Goal: Task Accomplishment & Management: Manage account settings

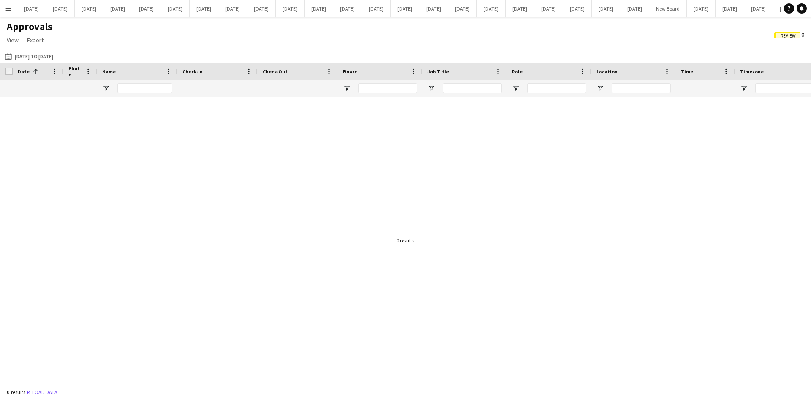
click at [11, 9] on app-icon "Menu" at bounding box center [8, 8] width 7 height 7
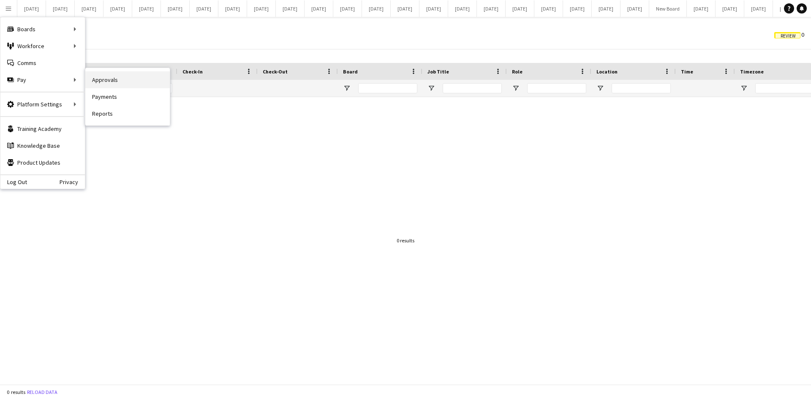
click at [134, 82] on link "Approvals" at bounding box center [127, 79] width 85 height 17
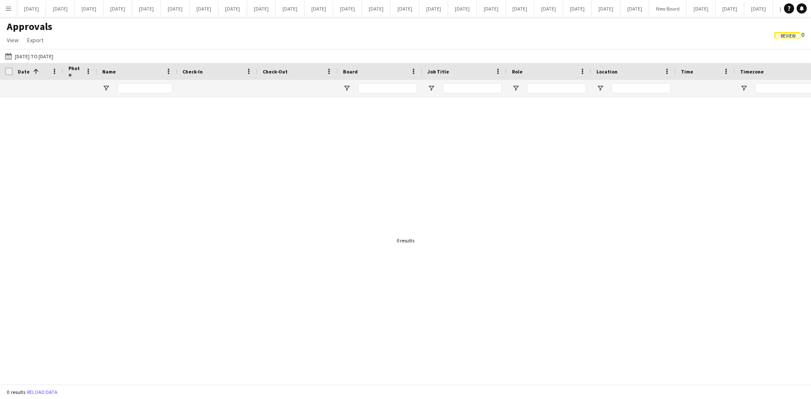
drag, startPoint x: 329, startPoint y: 388, endPoint x: 442, endPoint y: 388, distance: 113.7
click at [442, 388] on div "0 results Reload data" at bounding box center [405, 392] width 811 height 14
click at [461, 295] on div at bounding box center [405, 237] width 811 height 281
click at [9, 56] on app-icon "[DATE] to [DATE]" at bounding box center [10, 56] width 10 height 7
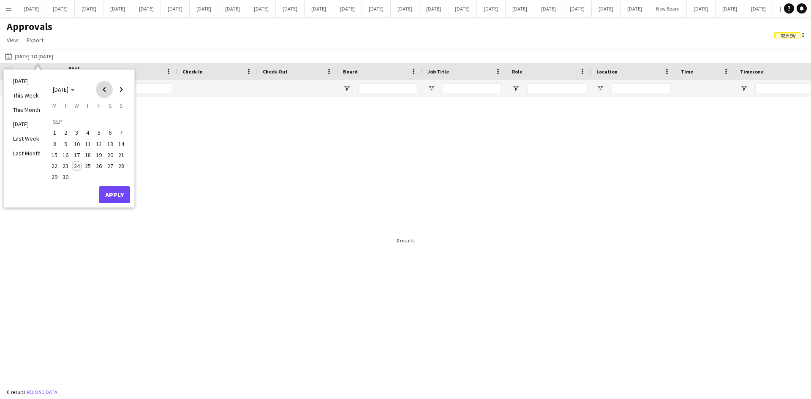
click at [105, 89] on span "Previous month" at bounding box center [104, 89] width 17 height 17
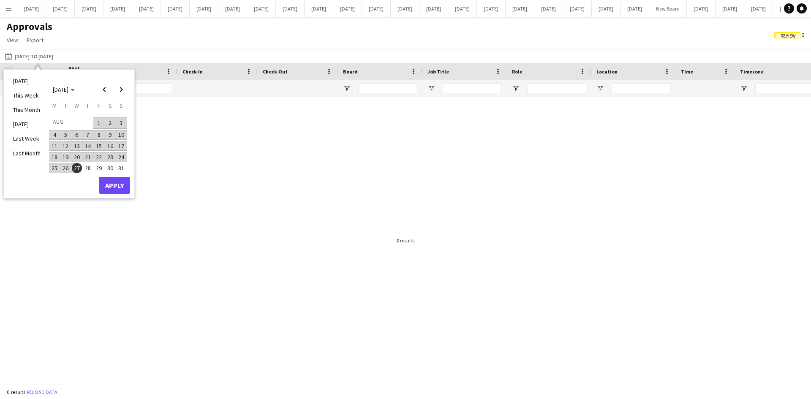
click at [96, 158] on span "22" at bounding box center [99, 157] width 10 height 10
click at [120, 90] on span "Next month" at bounding box center [121, 89] width 17 height 17
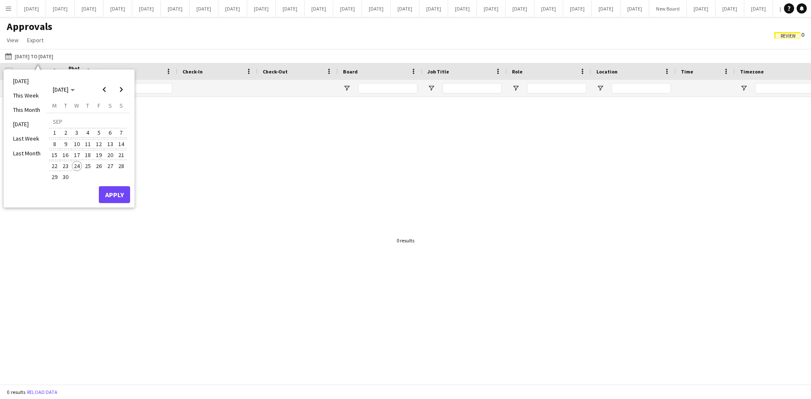
click at [73, 165] on span "24" at bounding box center [77, 166] width 10 height 10
click at [120, 198] on button "Apply" at bounding box center [114, 194] width 31 height 17
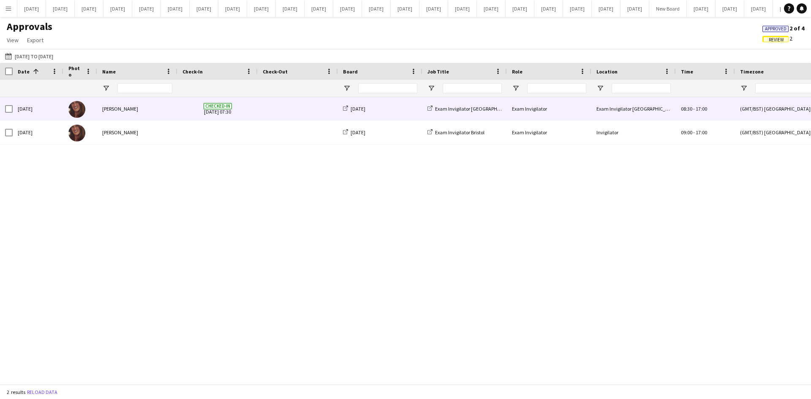
click at [403, 109] on div "[DATE]" at bounding box center [380, 108] width 85 height 23
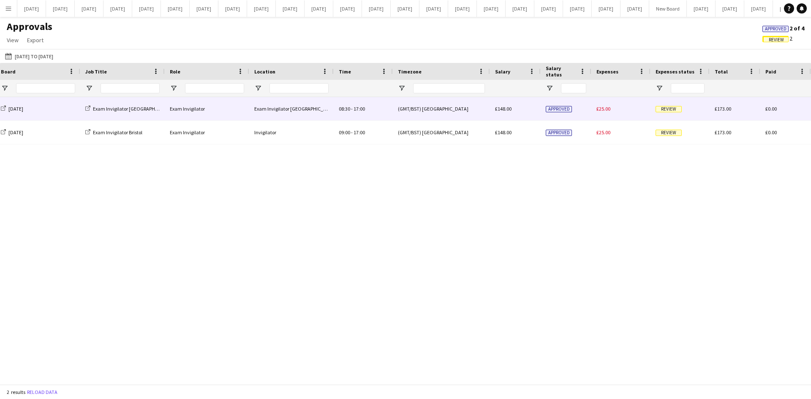
scroll to position [0, 554]
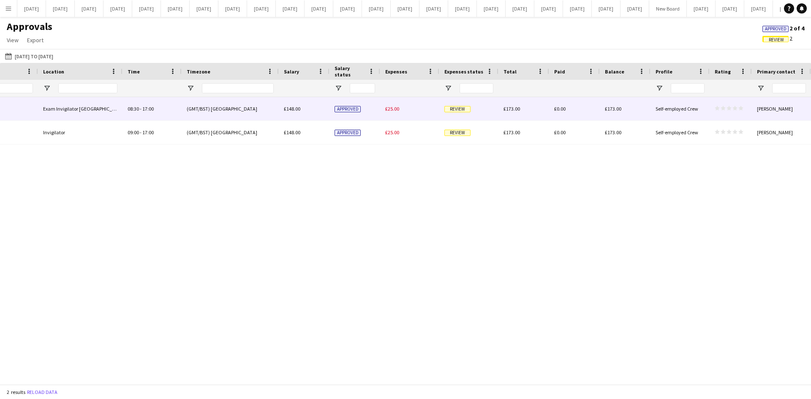
click at [455, 109] on span "Review" at bounding box center [458, 109] width 26 height 6
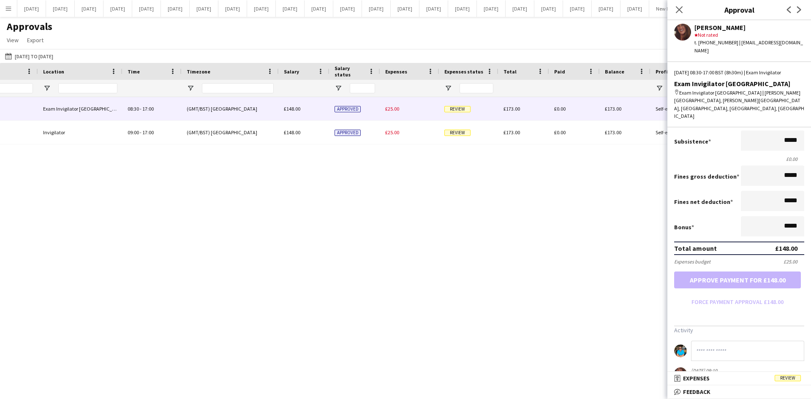
scroll to position [101, 0]
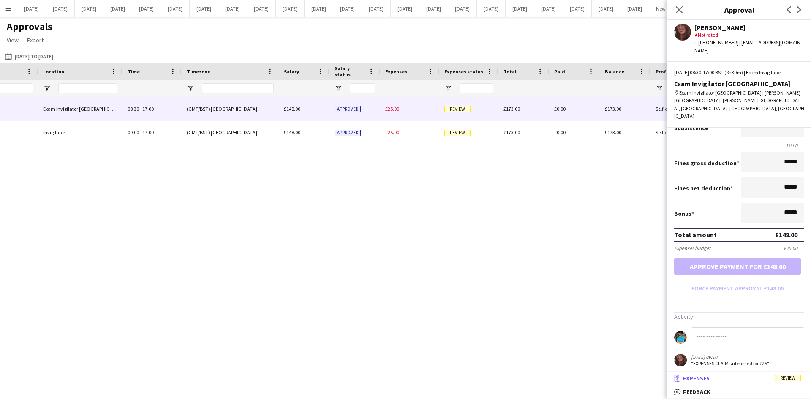
click at [793, 377] on span "Review" at bounding box center [788, 378] width 26 height 6
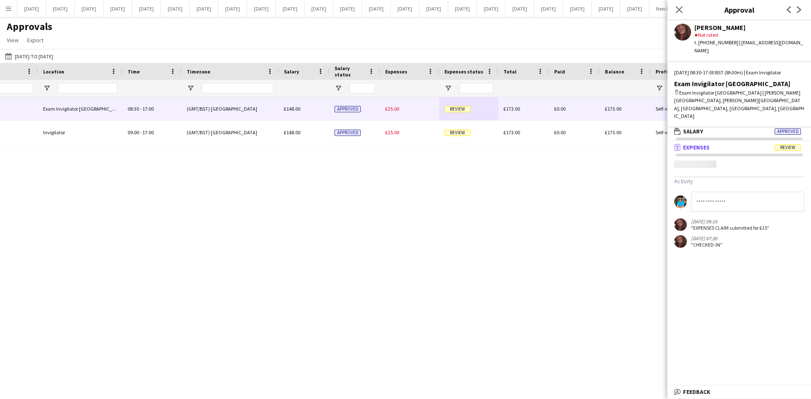
scroll to position [3, 0]
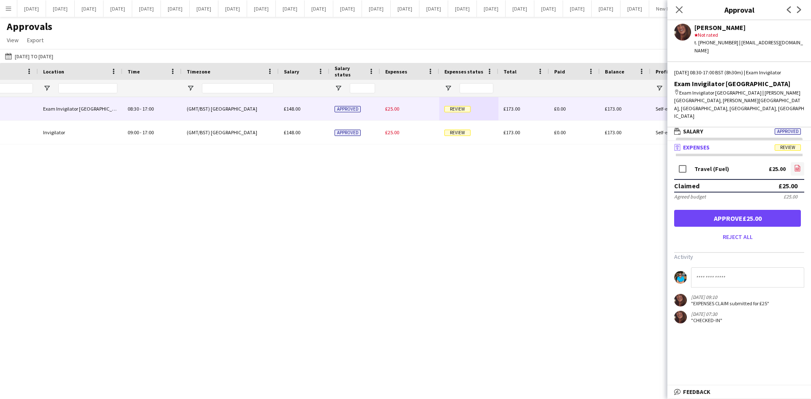
click at [799, 165] on icon "file-image" at bounding box center [797, 168] width 7 height 7
click at [750, 210] on button "Approve £25.00" at bounding box center [737, 218] width 127 height 17
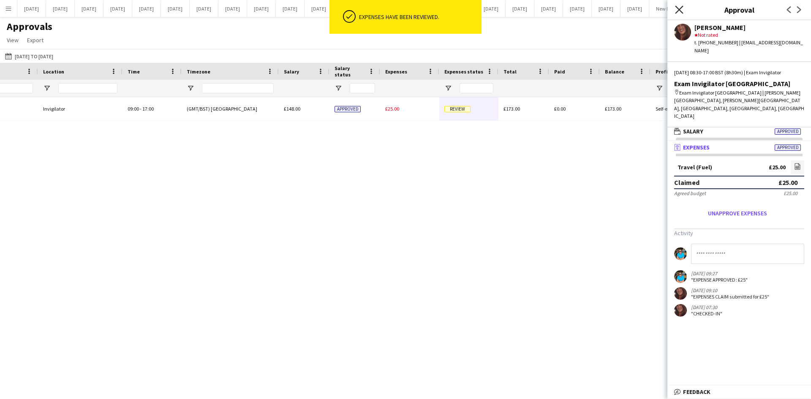
click at [679, 11] on icon at bounding box center [679, 9] width 8 height 8
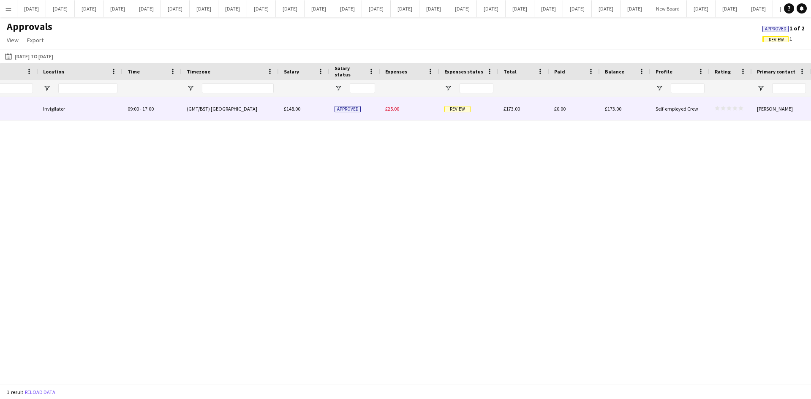
click at [452, 109] on span "Review" at bounding box center [458, 109] width 26 height 6
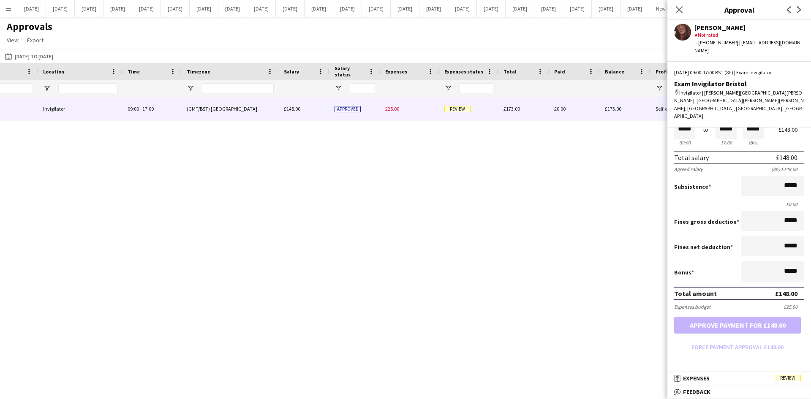
scroll to position [85, 0]
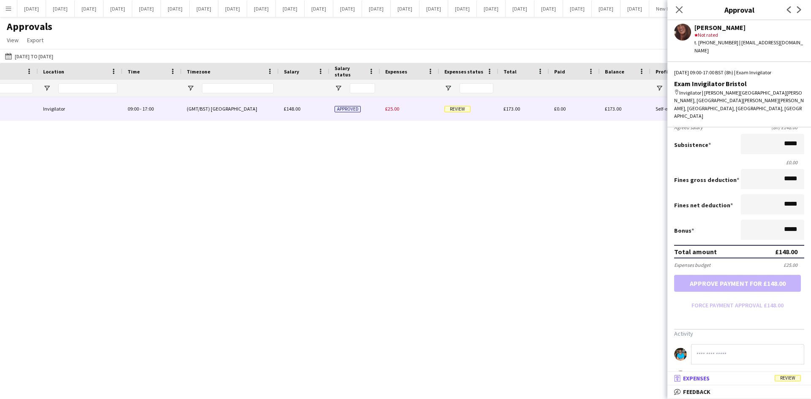
click at [794, 379] on span "Review" at bounding box center [788, 378] width 26 height 6
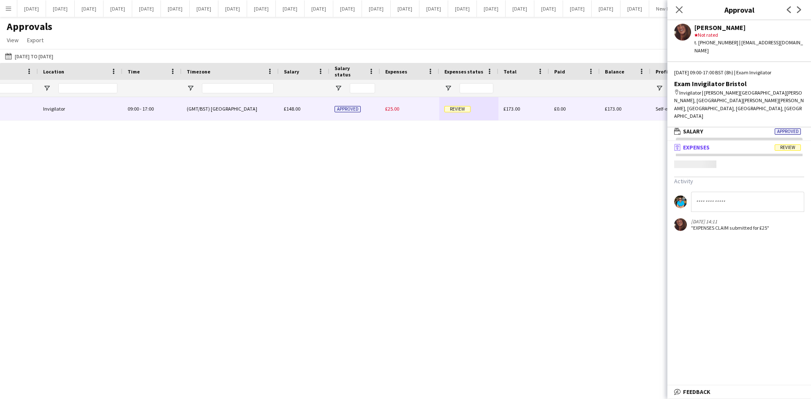
scroll to position [3, 0]
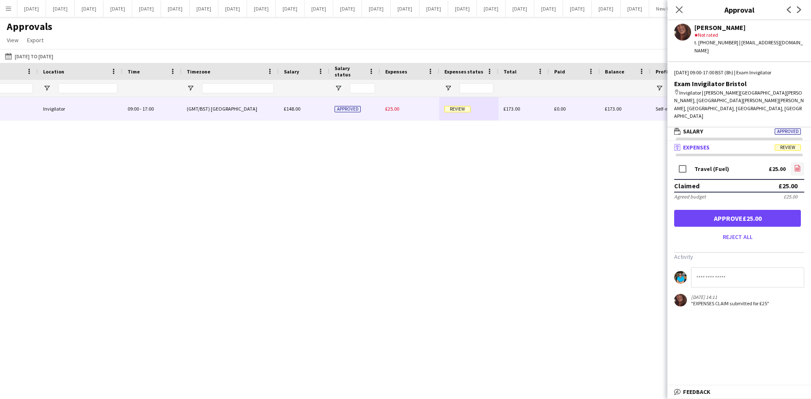
click at [799, 168] on icon at bounding box center [797, 169] width 3 height 3
click at [759, 210] on button "Approve £25.00" at bounding box center [737, 218] width 127 height 17
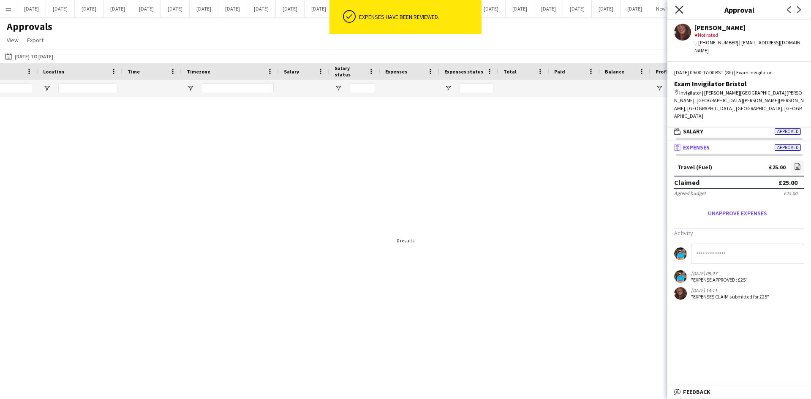
click at [678, 10] on icon "Close pop-in" at bounding box center [679, 9] width 8 height 8
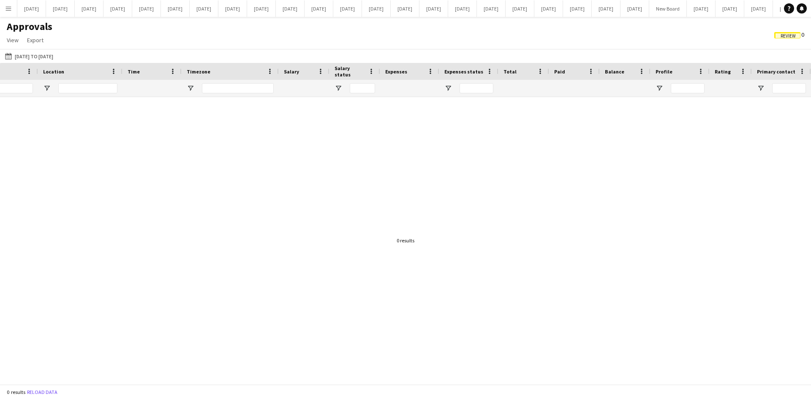
click at [11, 9] on app-icon "Menu" at bounding box center [8, 8] width 7 height 7
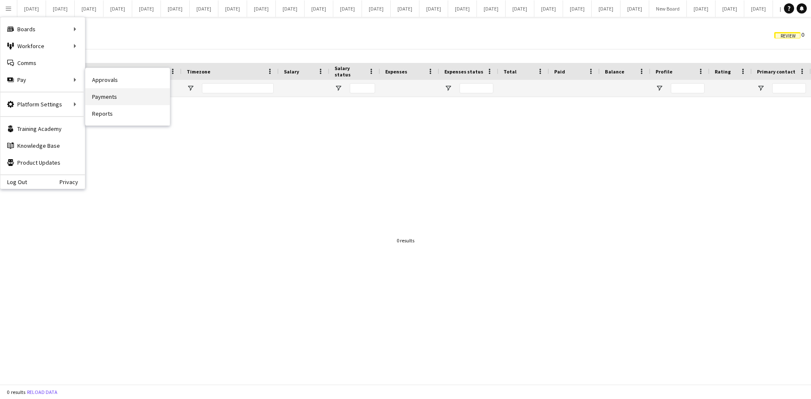
click at [101, 96] on link "Payments" at bounding box center [127, 96] width 85 height 17
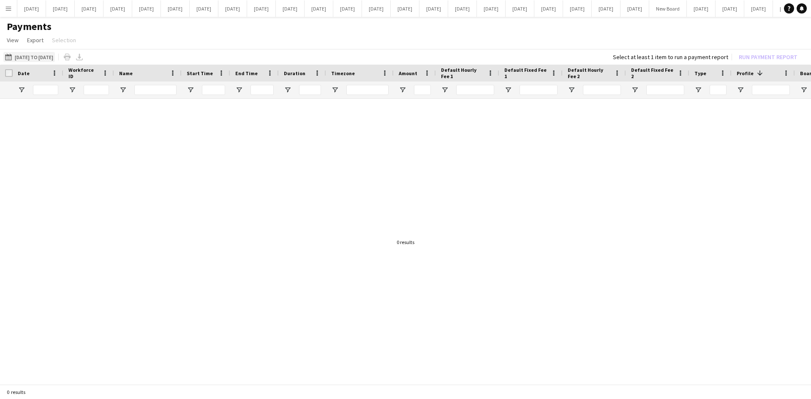
click at [47, 56] on button "[DATE] to [DATE] [DATE] to [DATE]" at bounding box center [29, 57] width 52 height 10
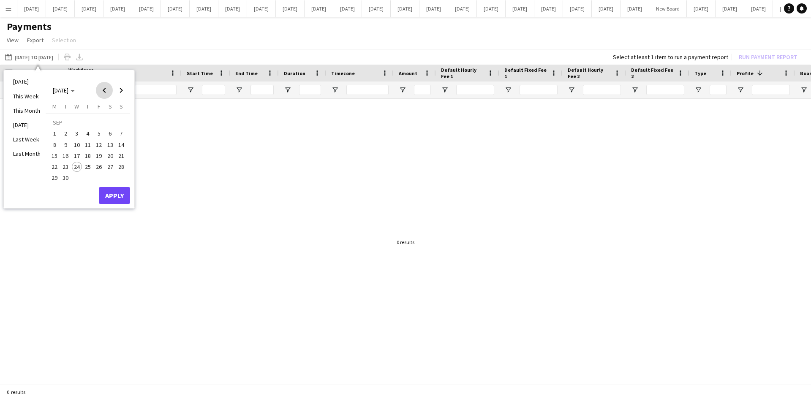
drag, startPoint x: 105, startPoint y: 90, endPoint x: 104, endPoint y: 96, distance: 6.8
click at [106, 90] on span "Previous month" at bounding box center [104, 90] width 17 height 17
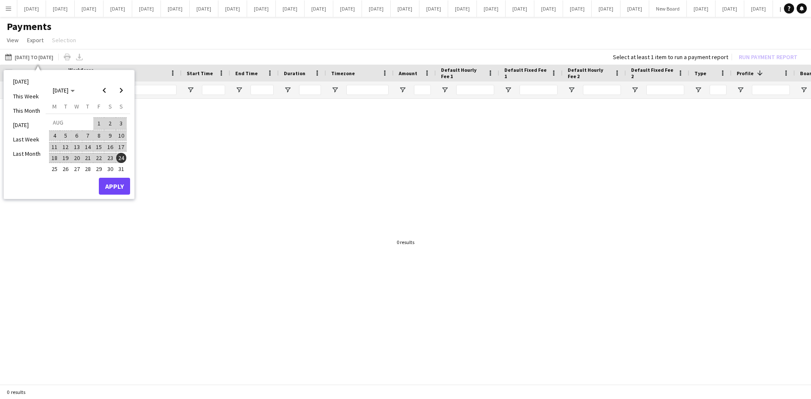
click at [77, 158] on span "20" at bounding box center [77, 158] width 10 height 10
drag, startPoint x: 121, startPoint y: 87, endPoint x: 122, endPoint y: 91, distance: 4.7
click at [122, 91] on span "Next month" at bounding box center [121, 90] width 17 height 17
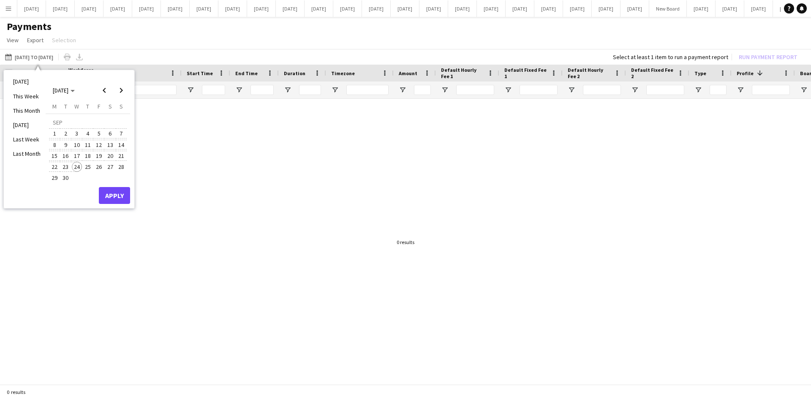
click at [78, 166] on span "24" at bounding box center [77, 167] width 10 height 10
click at [109, 191] on button "Apply" at bounding box center [114, 195] width 31 height 17
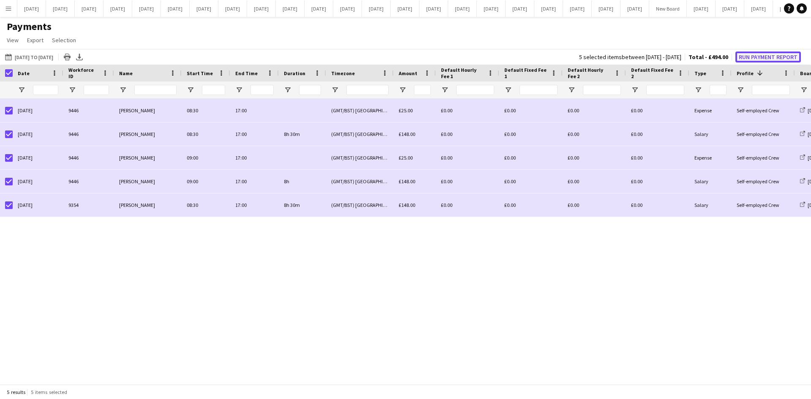
click at [759, 55] on button "Run Payment Report" at bounding box center [769, 57] width 66 height 11
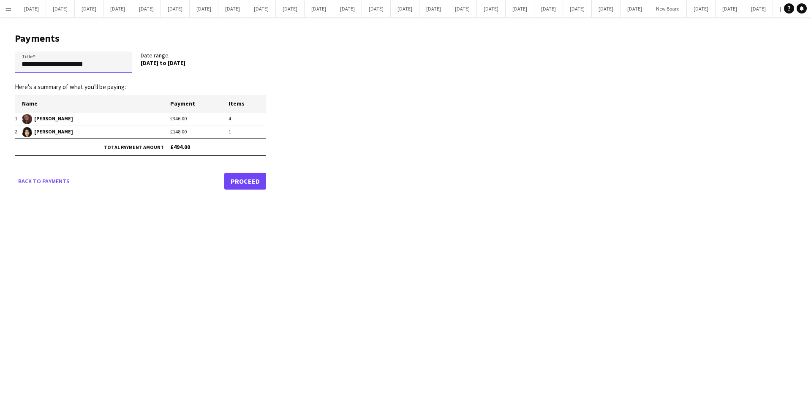
click at [55, 65] on input "**********" at bounding box center [73, 62] width 117 height 21
type input "**********"
click at [243, 180] on link "Proceed" at bounding box center [245, 181] width 42 height 17
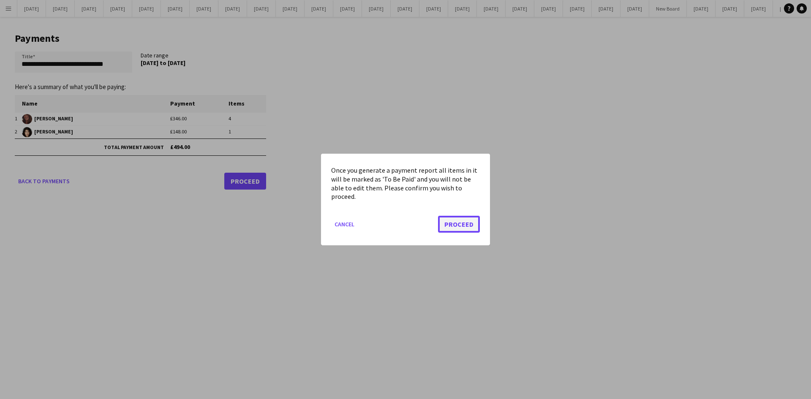
click at [457, 221] on button "Proceed" at bounding box center [459, 224] width 42 height 17
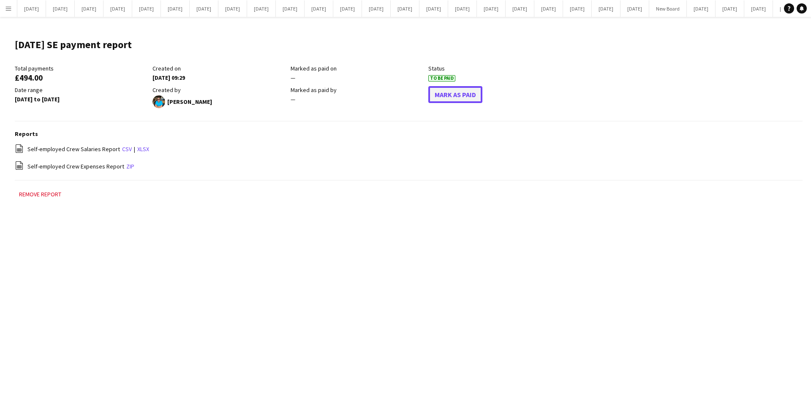
click at [456, 91] on button "Mark As Paid" at bounding box center [456, 94] width 54 height 17
click at [442, 79] on span "Paid" at bounding box center [442, 78] width 26 height 6
click at [509, 75] on div "Paid" at bounding box center [496, 78] width 134 height 8
click at [448, 8] on button "[DATE] Close" at bounding box center [434, 8] width 29 height 16
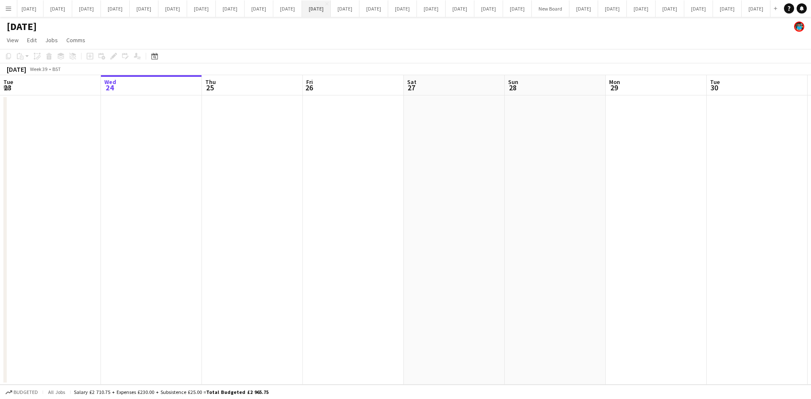
scroll to position [0, 476]
click at [570, 10] on button "[DATE] Close" at bounding box center [584, 8] width 29 height 16
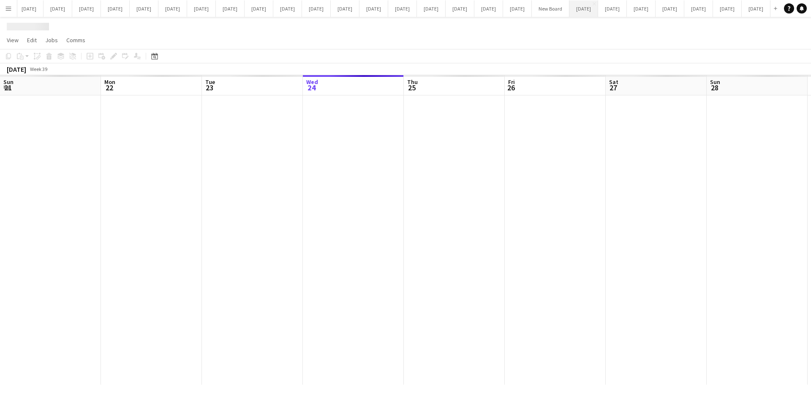
scroll to position [0, 202]
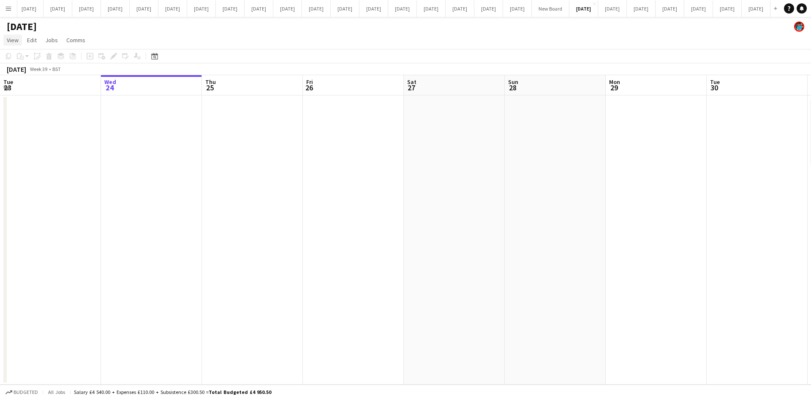
click at [14, 41] on span "View" at bounding box center [13, 40] width 12 height 8
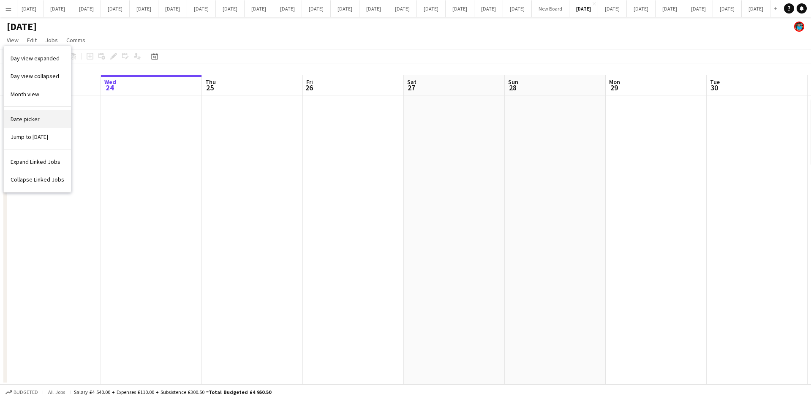
click at [28, 123] on span "Date picker" at bounding box center [25, 119] width 29 height 8
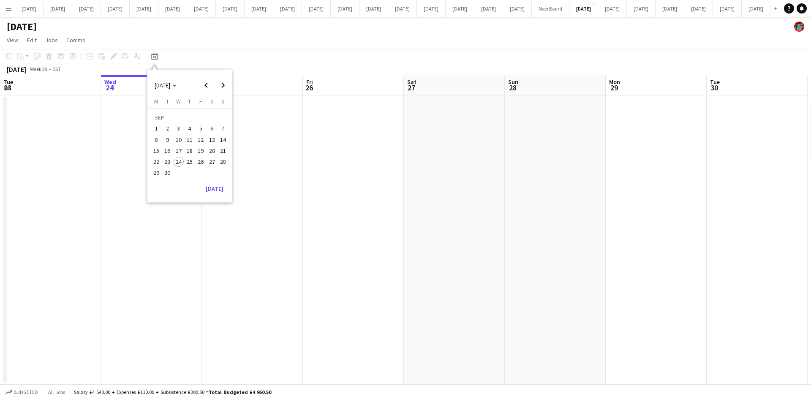
click at [157, 128] on span "1" at bounding box center [156, 129] width 10 height 10
click at [155, 128] on app-date-cell at bounding box center [163, 240] width 101 height 289
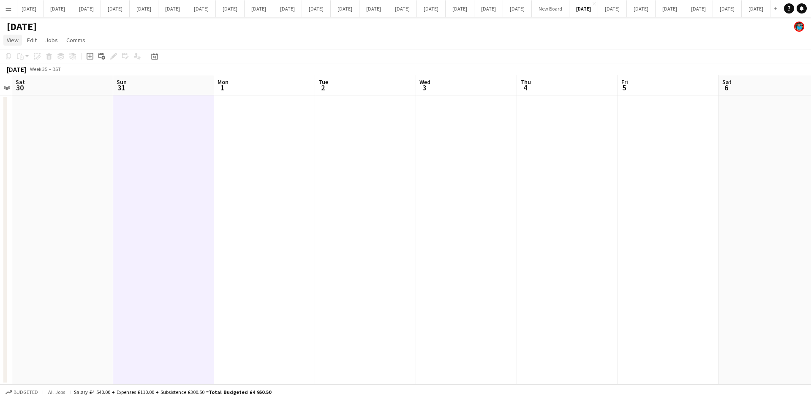
click at [17, 37] on span "View" at bounding box center [13, 40] width 12 height 8
click at [33, 116] on span "Date picker" at bounding box center [25, 119] width 29 height 8
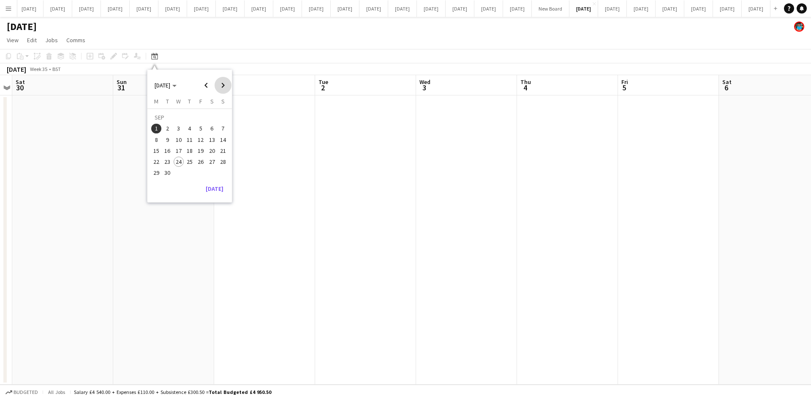
click at [221, 82] on span "Next month" at bounding box center [223, 85] width 17 height 17
click at [205, 85] on span "Previous month" at bounding box center [206, 85] width 17 height 17
click at [211, 117] on span "1" at bounding box center [212, 119] width 10 height 12
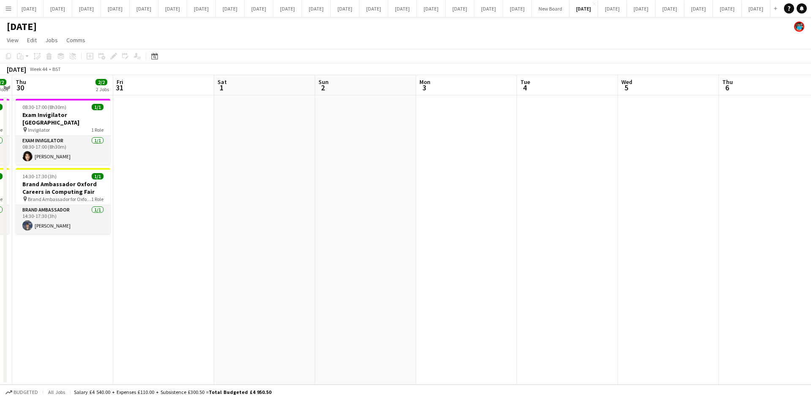
click at [199, 152] on app-date-cell at bounding box center [163, 240] width 101 height 289
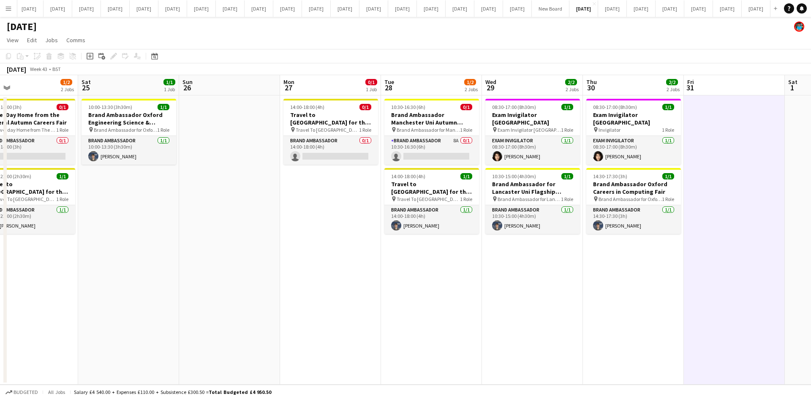
scroll to position [0, 221]
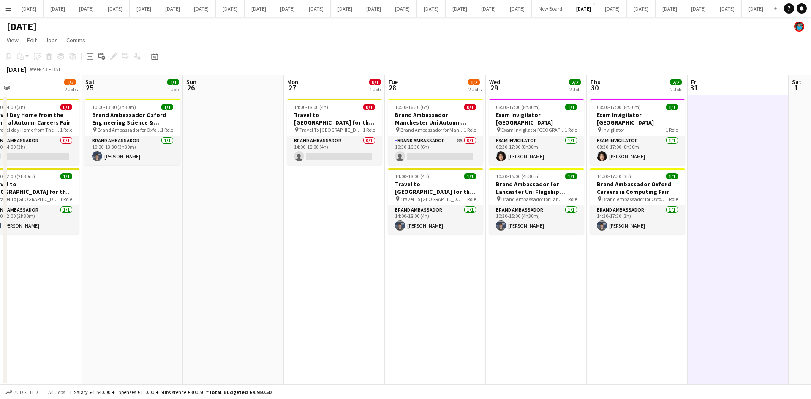
click at [214, 171] on app-date-cell at bounding box center [233, 240] width 101 height 289
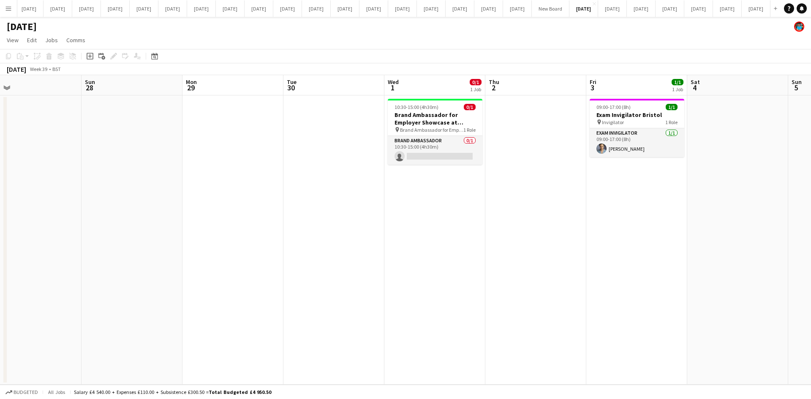
scroll to position [0, 210]
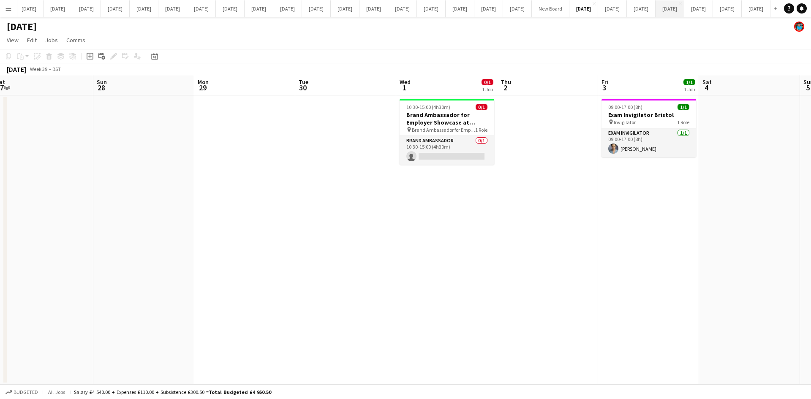
click at [656, 8] on button "[DATE] Close" at bounding box center [670, 8] width 29 height 16
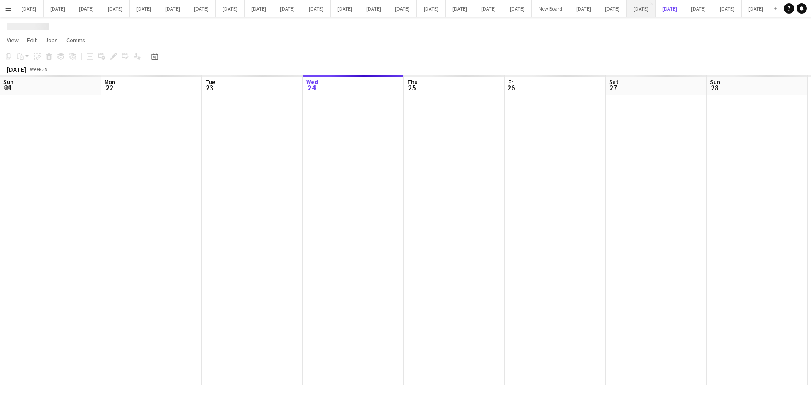
scroll to position [0, 202]
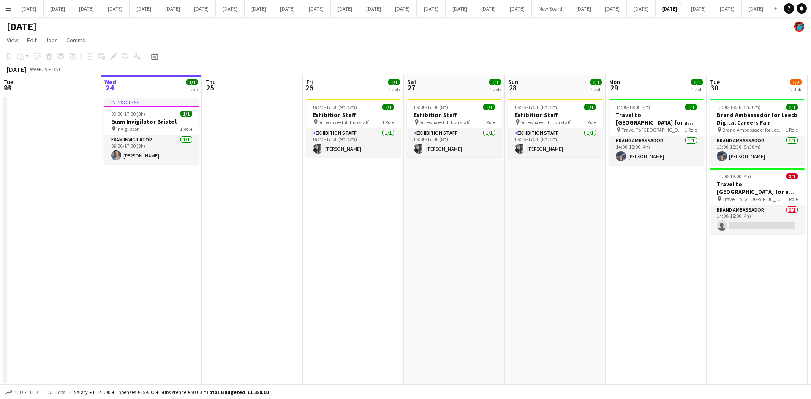
click at [267, 210] on app-date-cell at bounding box center [252, 240] width 101 height 289
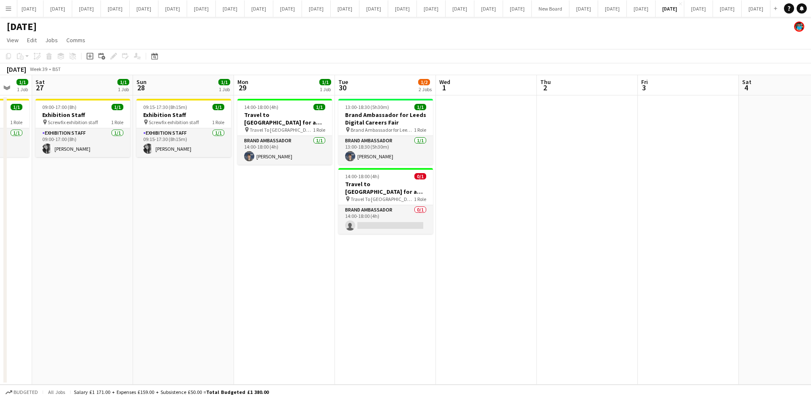
scroll to position [0, 288]
